Goal: Navigation & Orientation: Go to known website

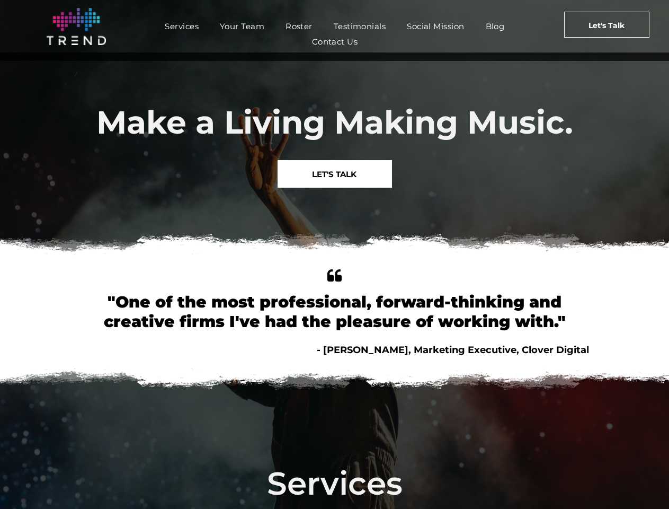
click at [334, 254] on img at bounding box center [334, 245] width 669 height 41
